Goal: Information Seeking & Learning: Learn about a topic

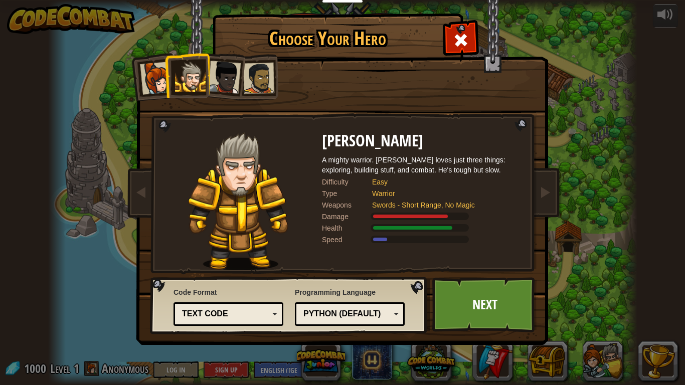
click at [133, 100] on li at bounding box center [152, 76] width 49 height 49
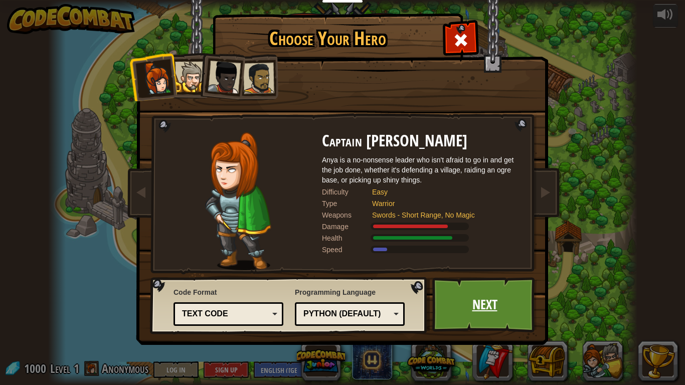
click at [458, 298] on link "Next" at bounding box center [484, 304] width 105 height 55
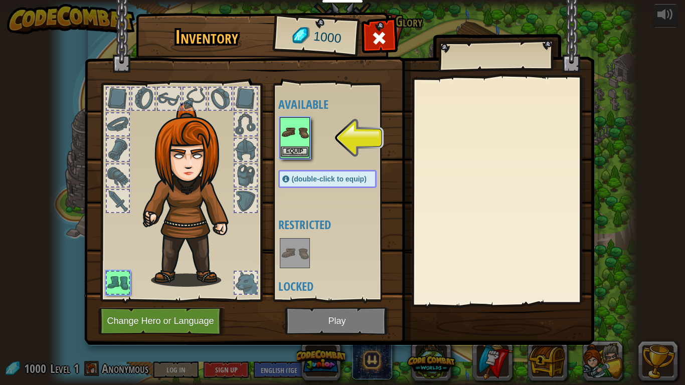
click at [299, 142] on img at bounding box center [295, 132] width 28 height 28
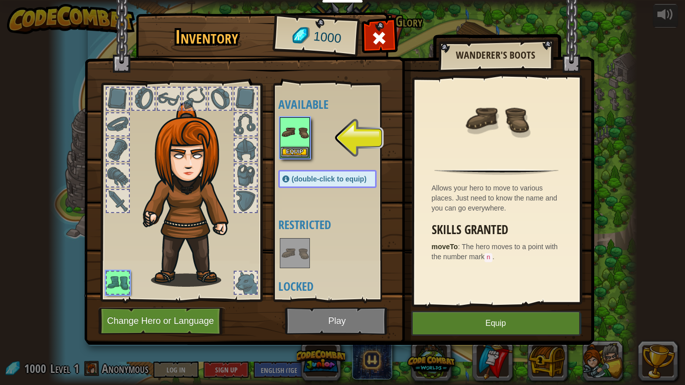
click at [305, 252] on img at bounding box center [295, 253] width 28 height 28
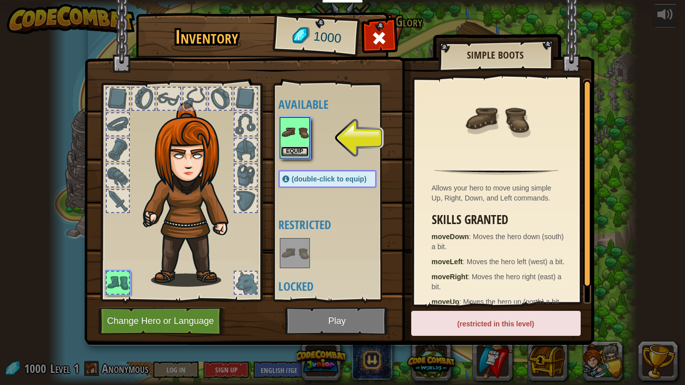
click at [300, 146] on button "Equip" at bounding box center [295, 151] width 28 height 11
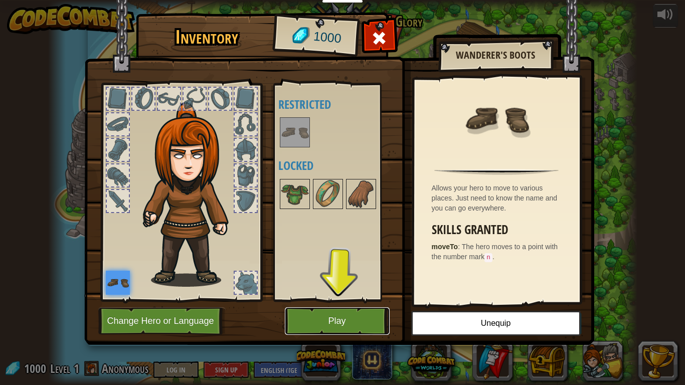
click at [349, 316] on button "Play" at bounding box center [337, 322] width 105 height 28
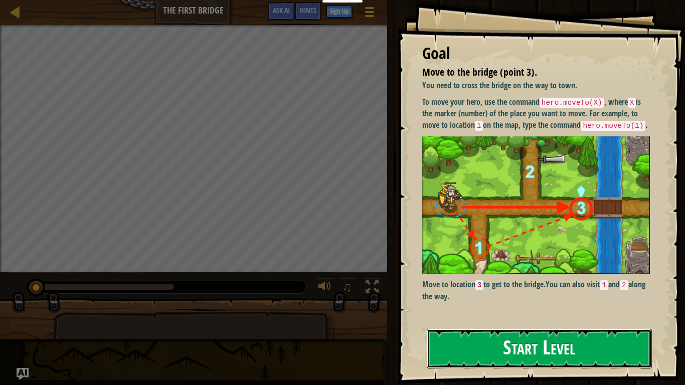
click at [542, 346] on button "Start Level" at bounding box center [539, 349] width 225 height 40
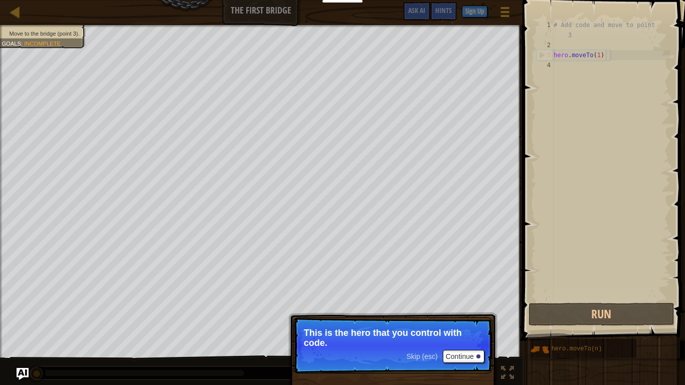
click at [605, 55] on div "# Add code and move to point 3 hero . moveTo ( 1 )" at bounding box center [611, 175] width 118 height 311
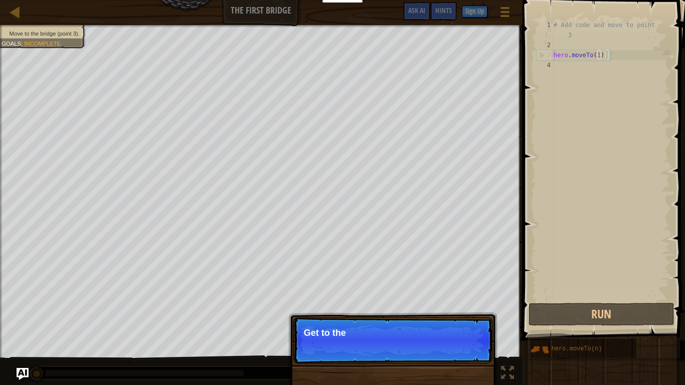
click at [418, 362] on p "Skip (esc) Continue Get to the" at bounding box center [392, 341] width 199 height 46
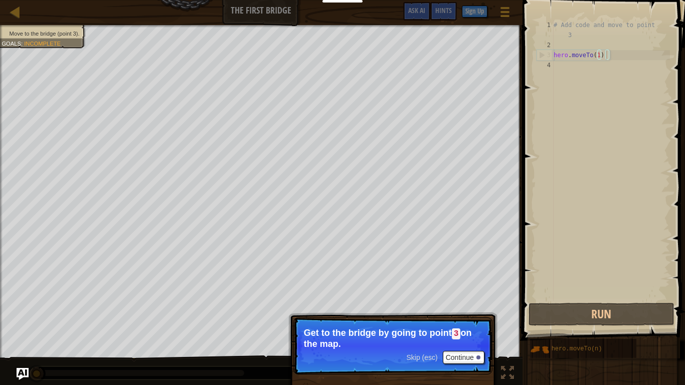
click at [422, 359] on span "Skip (esc)" at bounding box center [421, 358] width 31 height 8
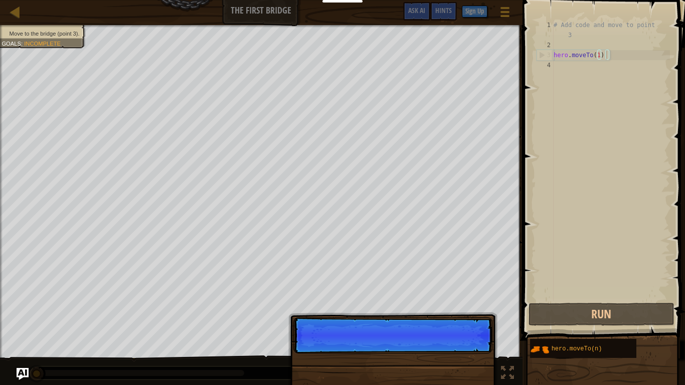
scroll to position [5, 52]
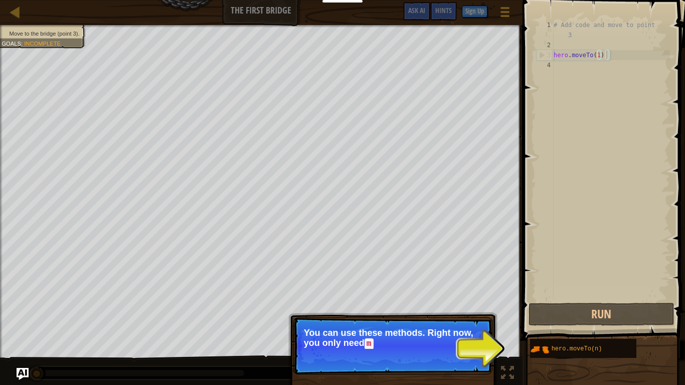
click at [484, 352] on p "Skip (esc) Continue You can use these methods. Right now, you only need m" at bounding box center [392, 346] width 199 height 57
click at [435, 360] on span "Skip (esc)" at bounding box center [421, 358] width 31 height 8
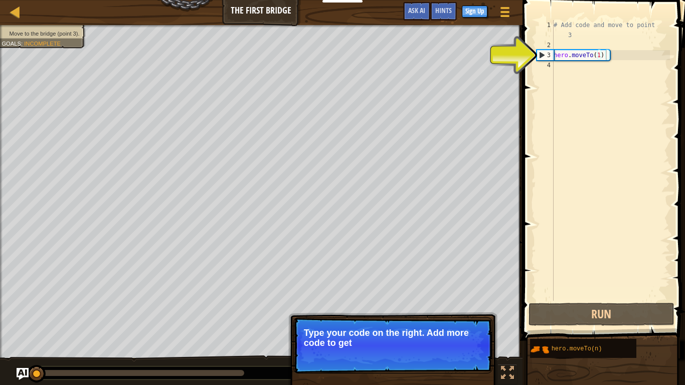
click at [432, 346] on p "Type your code on the right. Add more code to get" at bounding box center [393, 338] width 178 height 20
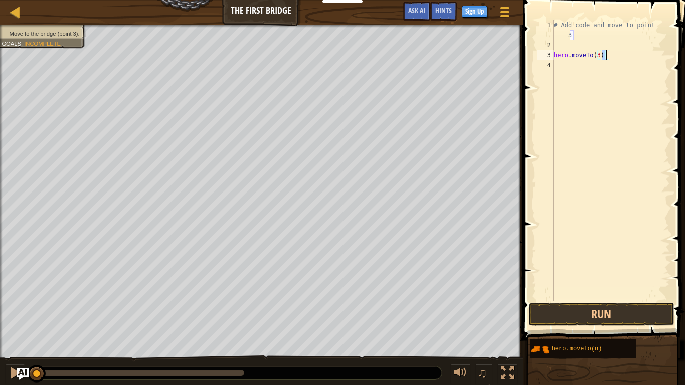
type textarea "hero.moveTo(3)"
click at [680, 182] on span at bounding box center [605, 156] width 171 height 370
click at [619, 312] on button "Run" at bounding box center [602, 314] width 146 height 23
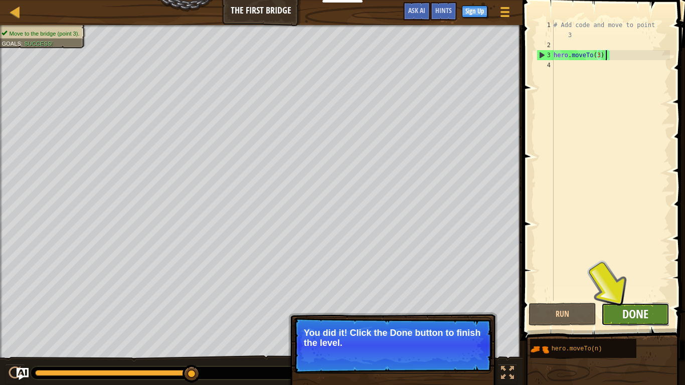
click at [643, 319] on span "Done" at bounding box center [636, 314] width 26 height 16
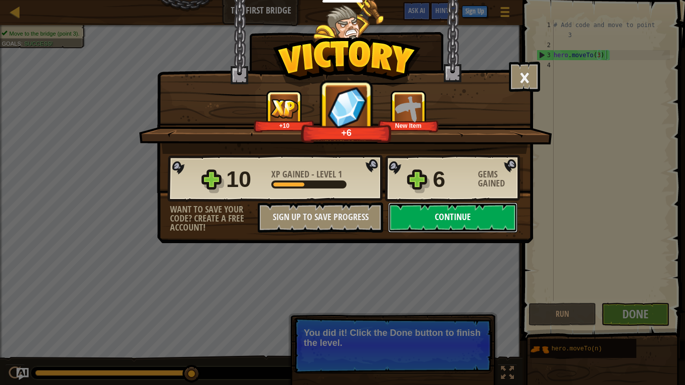
click at [398, 222] on button "Continue" at bounding box center [452, 218] width 129 height 30
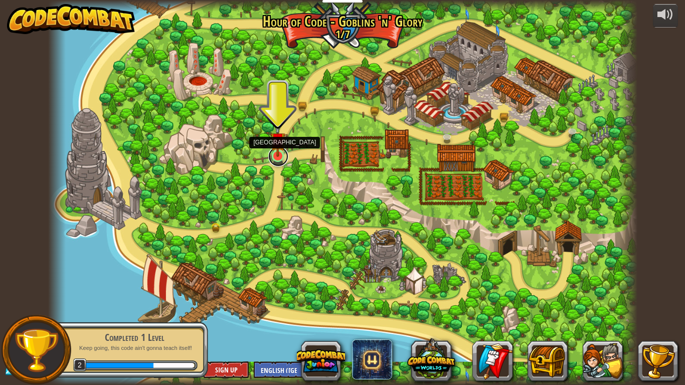
click at [270, 159] on link at bounding box center [278, 156] width 20 height 20
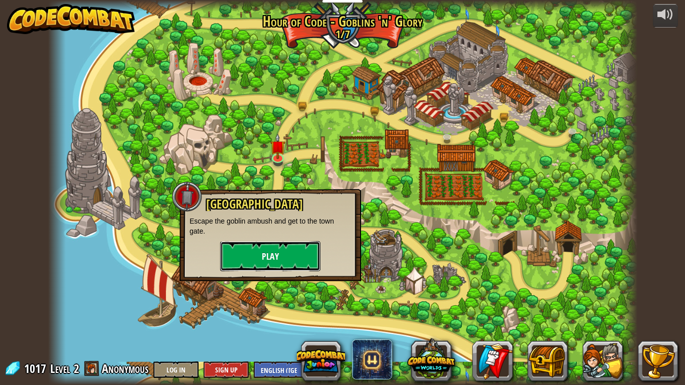
click at [285, 249] on button "Play" at bounding box center [270, 256] width 100 height 30
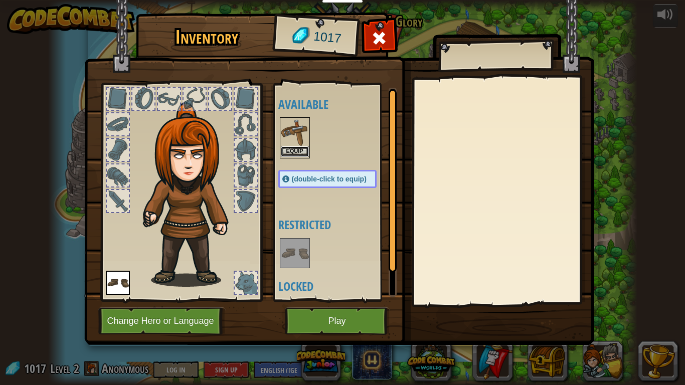
click at [294, 151] on button "Equip" at bounding box center [295, 151] width 28 height 11
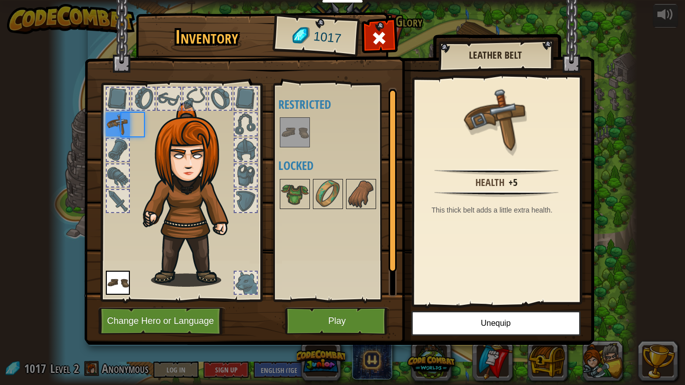
click at [294, 152] on div "Available Equip (double-click to equip) Restricted Locked" at bounding box center [337, 192] width 118 height 209
click at [348, 328] on button "Play" at bounding box center [337, 322] width 105 height 28
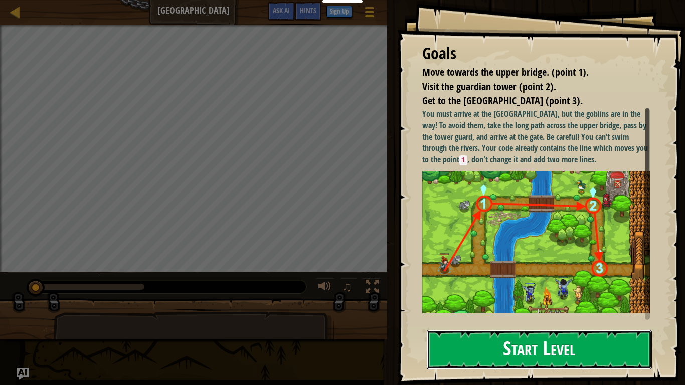
click at [525, 346] on button "Start Level" at bounding box center [539, 350] width 225 height 40
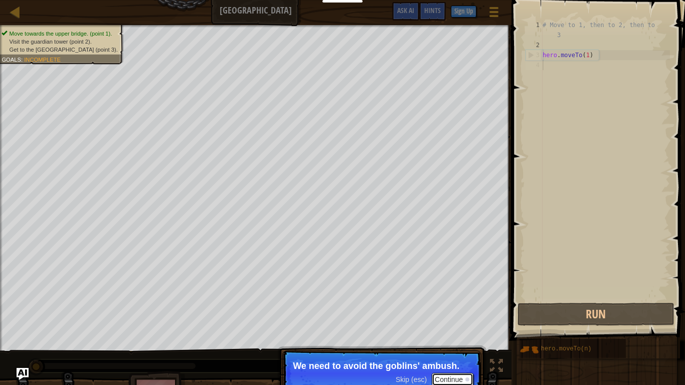
click at [461, 378] on button "Continue" at bounding box center [453, 379] width 42 height 13
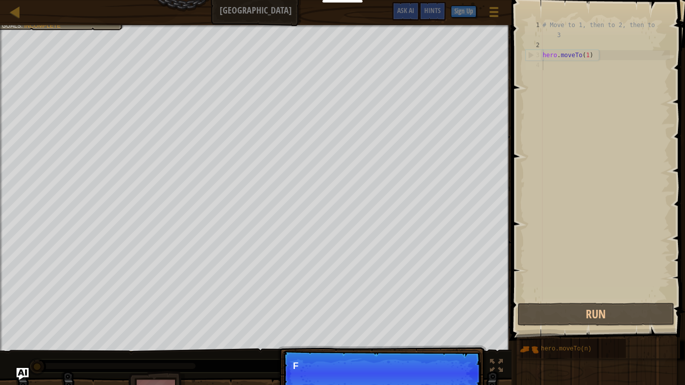
scroll to position [5, 0]
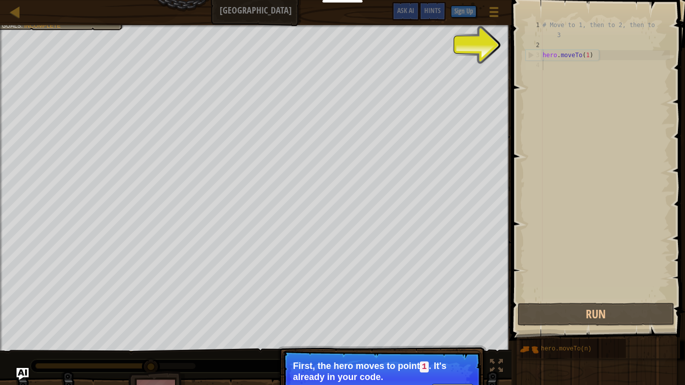
click at [445, 368] on p "First, the hero moves to point 1 . It's already in your code." at bounding box center [382, 371] width 178 height 21
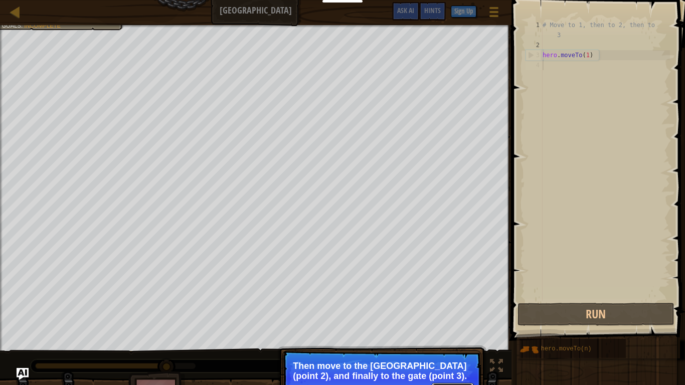
click at [443, 383] on button "Continue" at bounding box center [453, 389] width 42 height 13
